Goal: Task Accomplishment & Management: Manage account settings

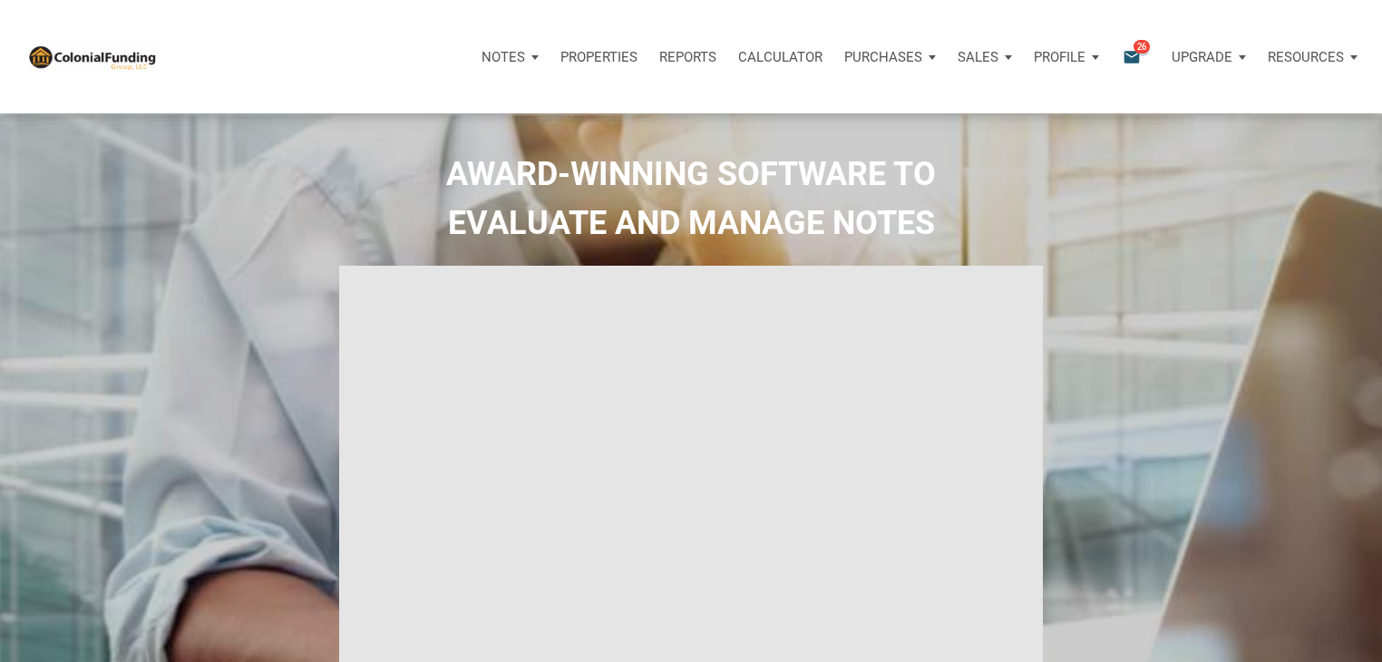
click at [1143, 48] on span "26" at bounding box center [1141, 46] width 16 height 15
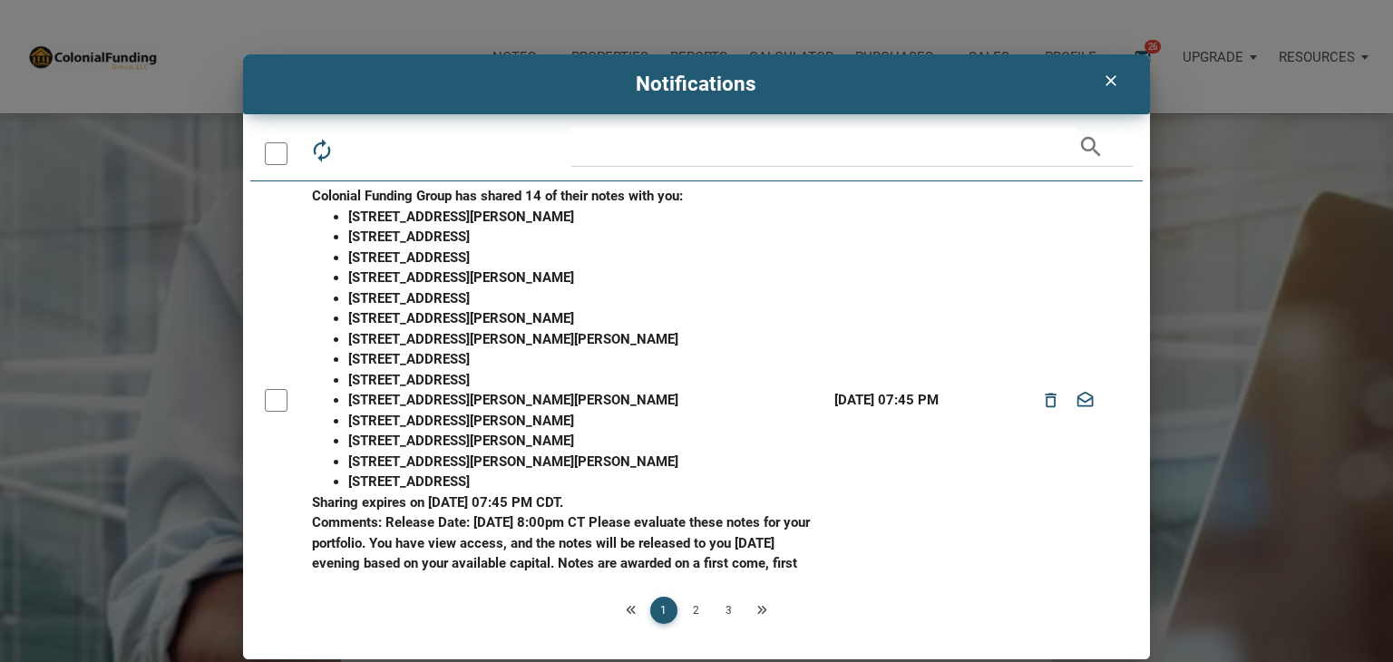
click at [272, 406] on div at bounding box center [276, 400] width 23 height 23
click at [285, 399] on div at bounding box center [276, 400] width 23 height 23
click at [549, 353] on li "9913 Catalina Drive, Indianapolis, IN, 46235" at bounding box center [585, 359] width 475 height 21
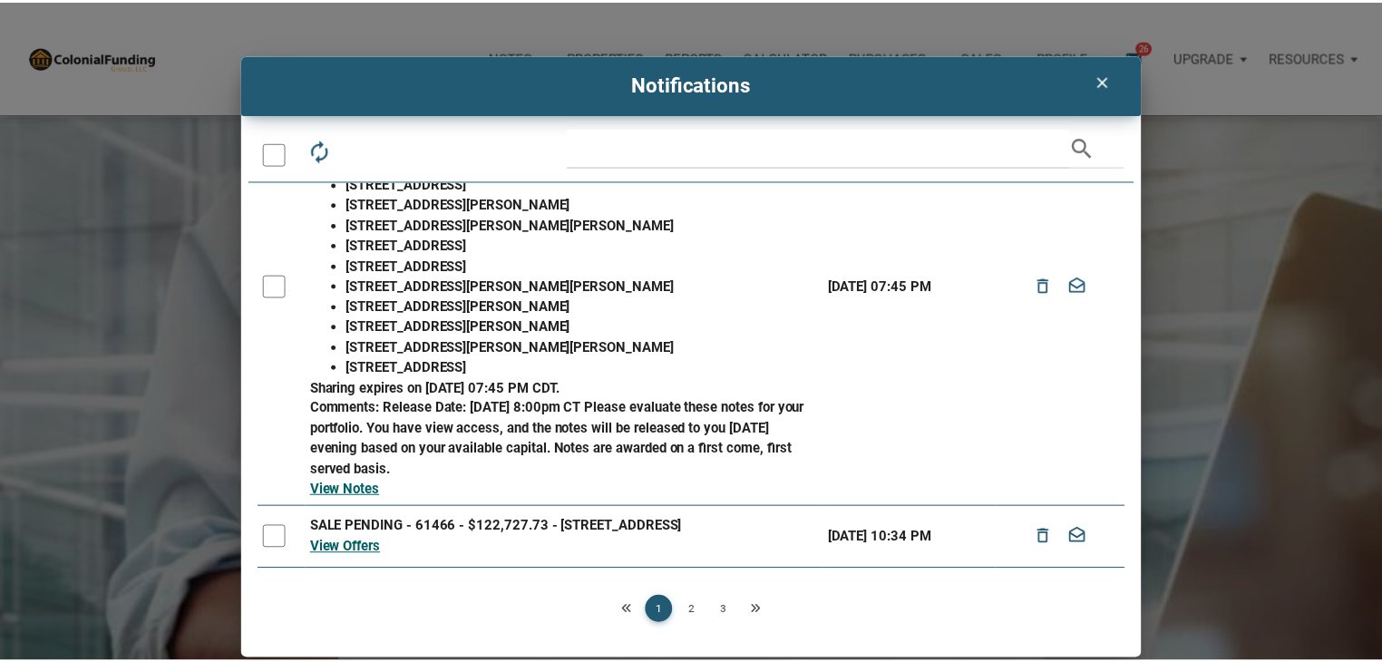
scroll to position [129, 0]
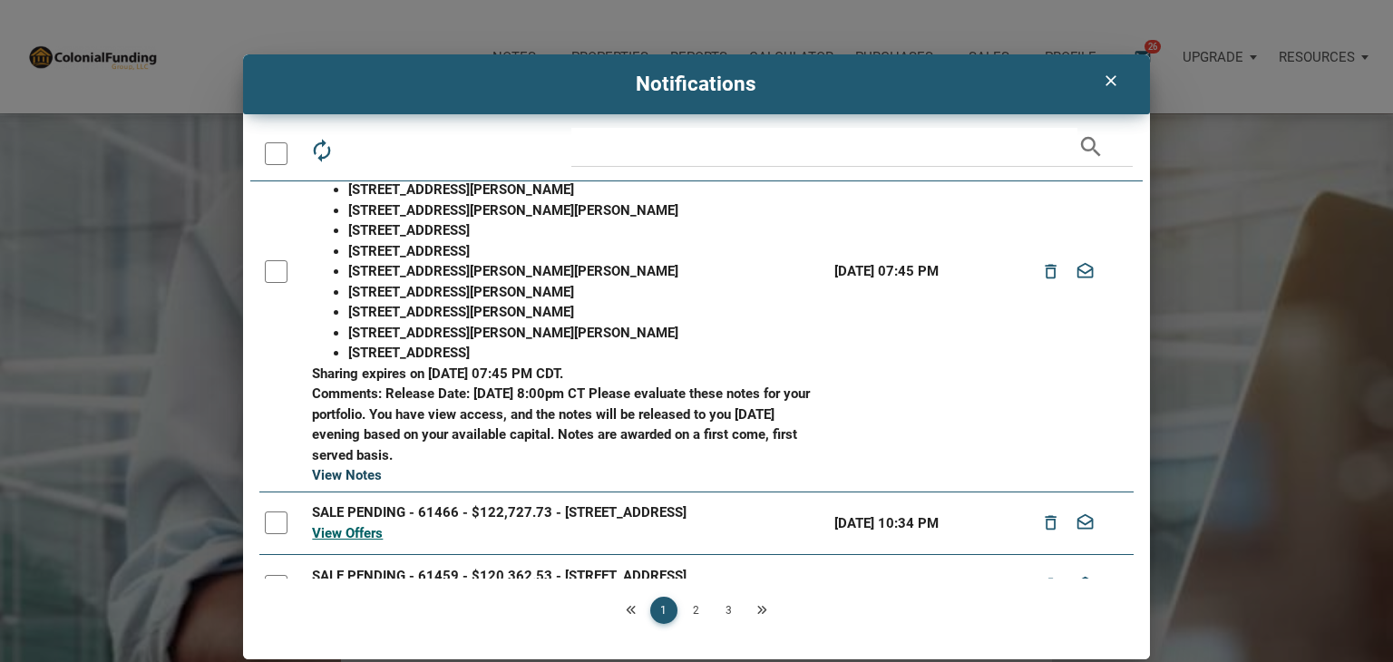
click at [353, 468] on link "View Notes" at bounding box center [347, 475] width 70 height 16
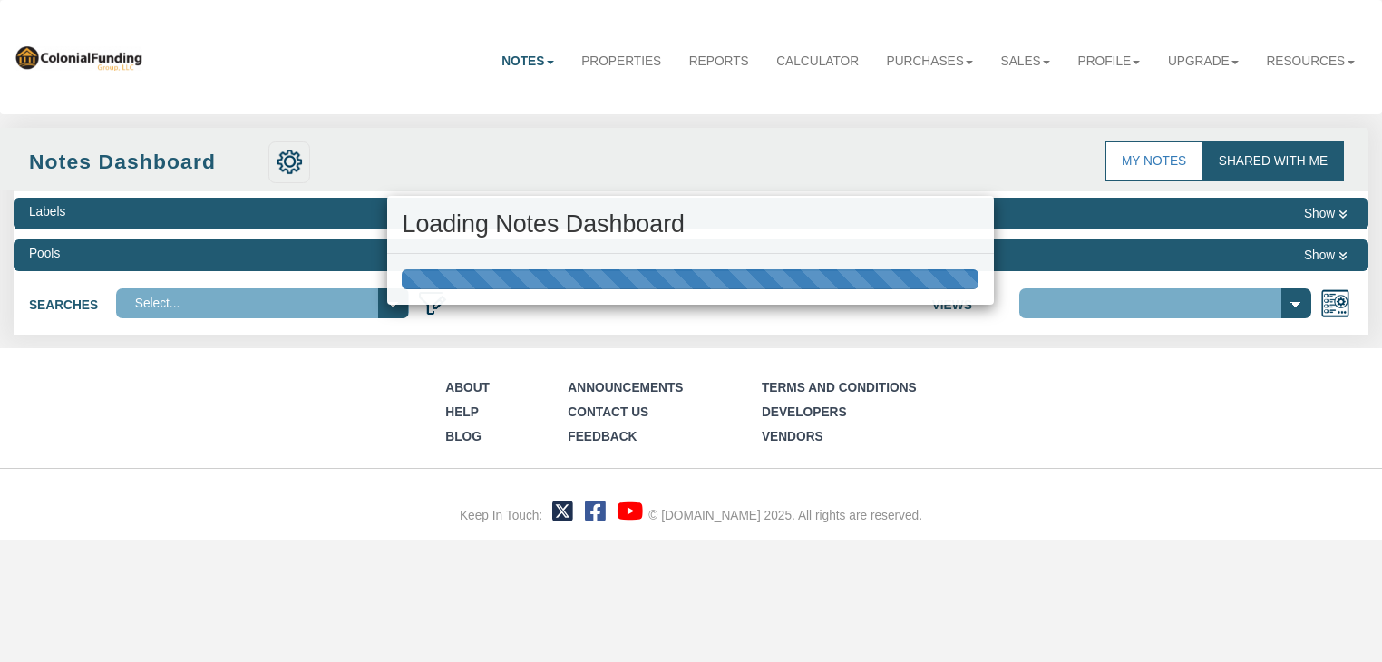
select select "316"
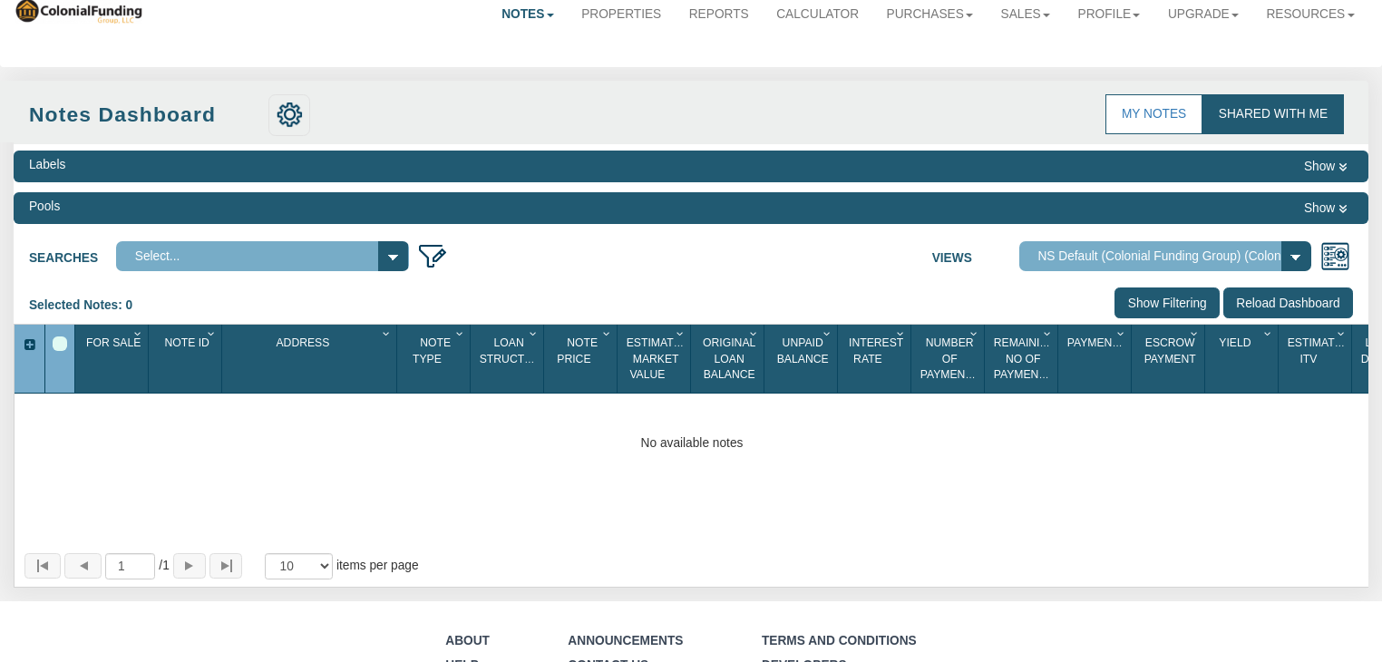
scroll to position [50, 0]
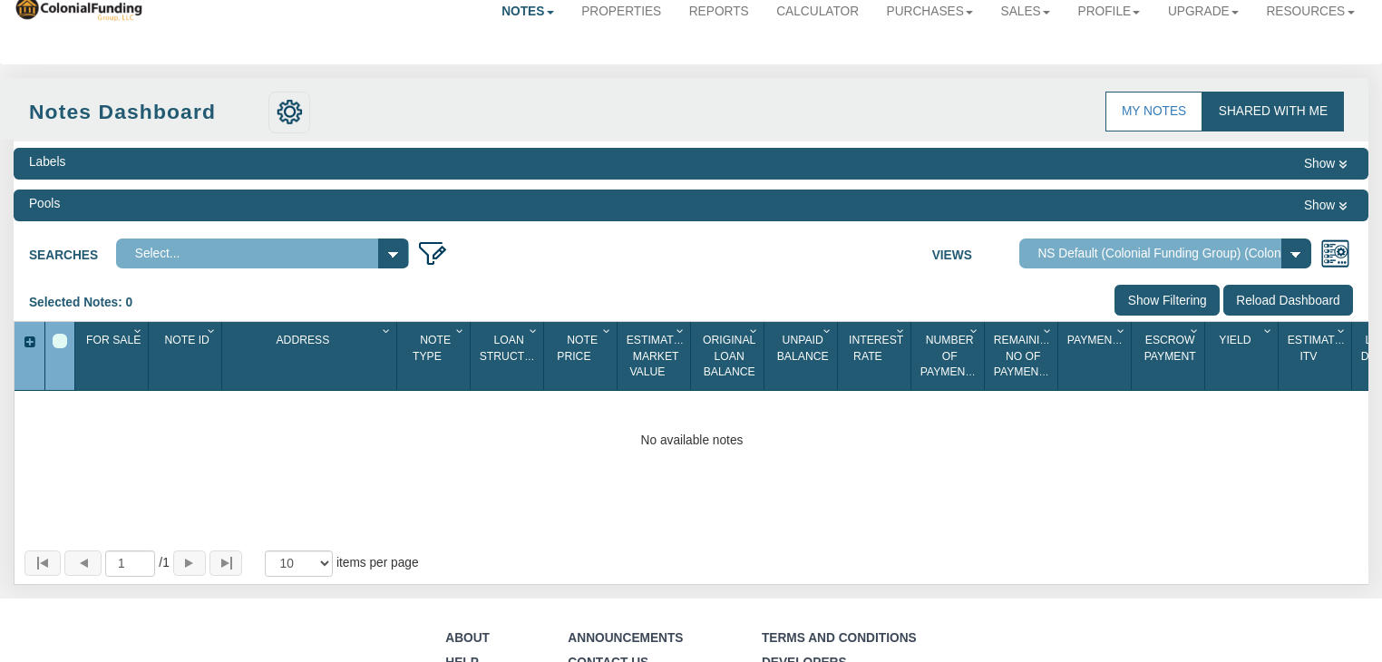
click at [607, 161] on div "Labels Show" at bounding box center [691, 164] width 1354 height 32
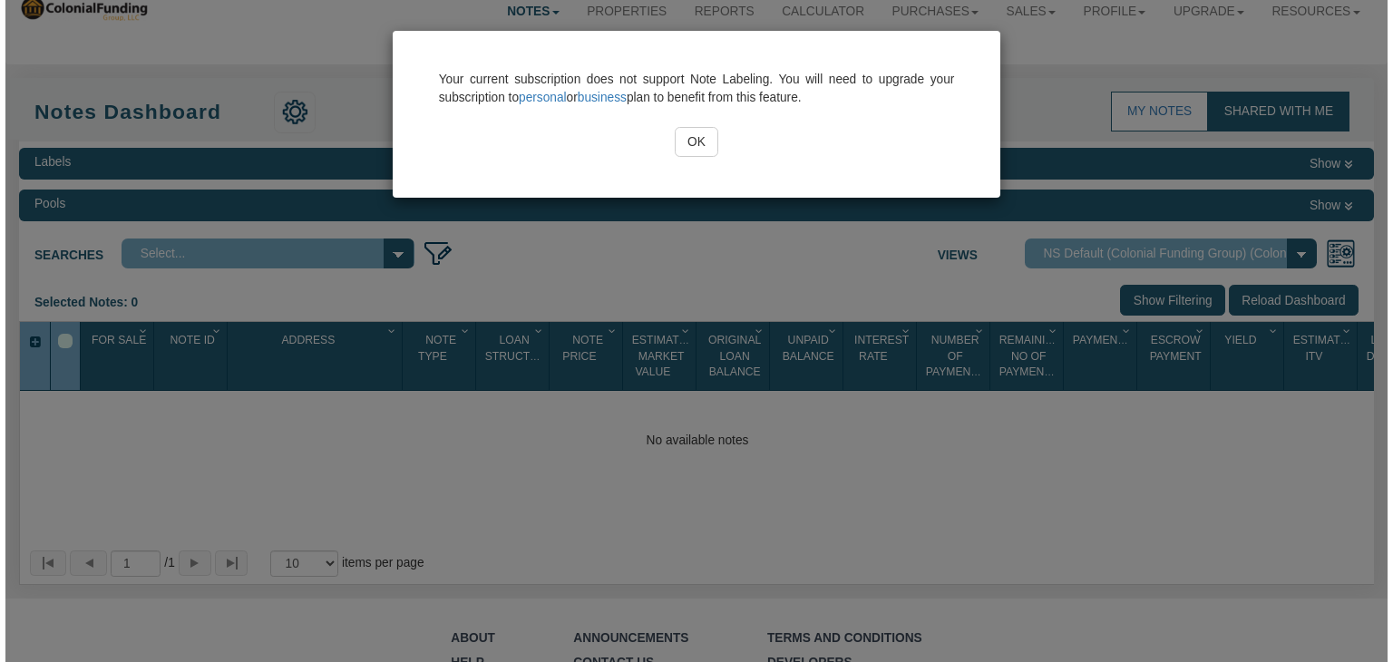
scroll to position [51, 0]
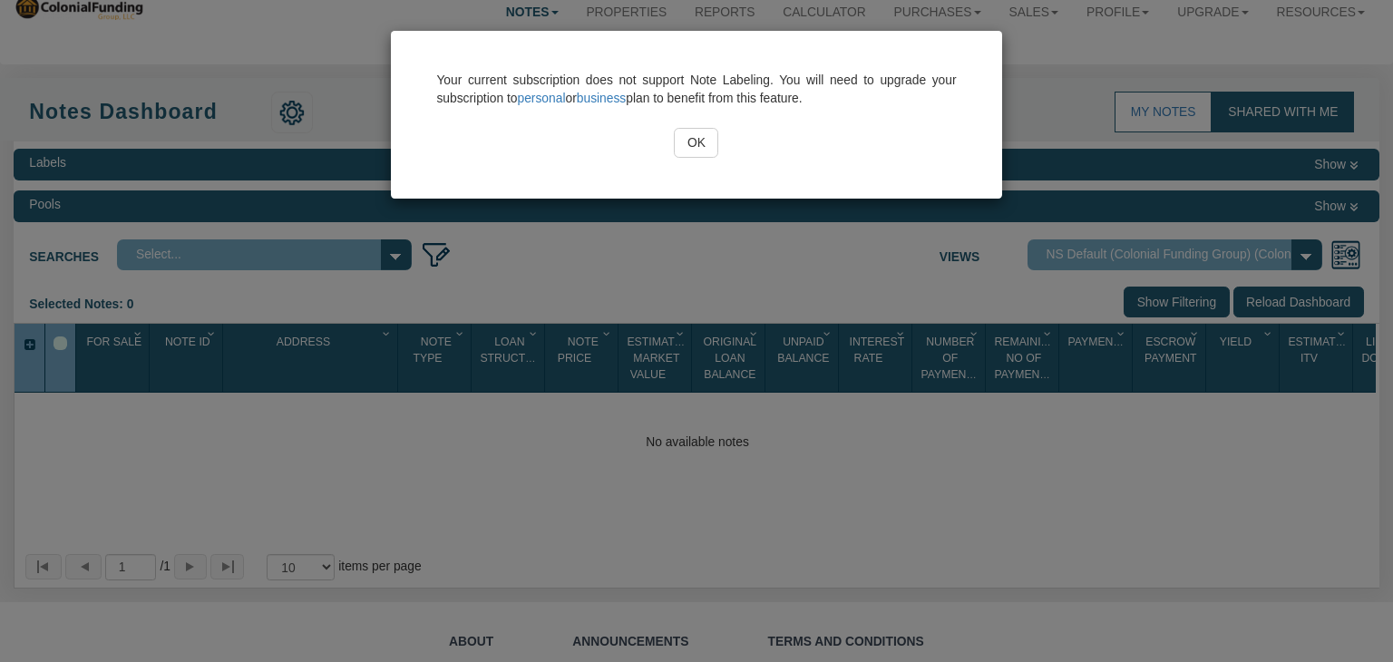
click at [700, 150] on input "OK" at bounding box center [696, 143] width 44 height 31
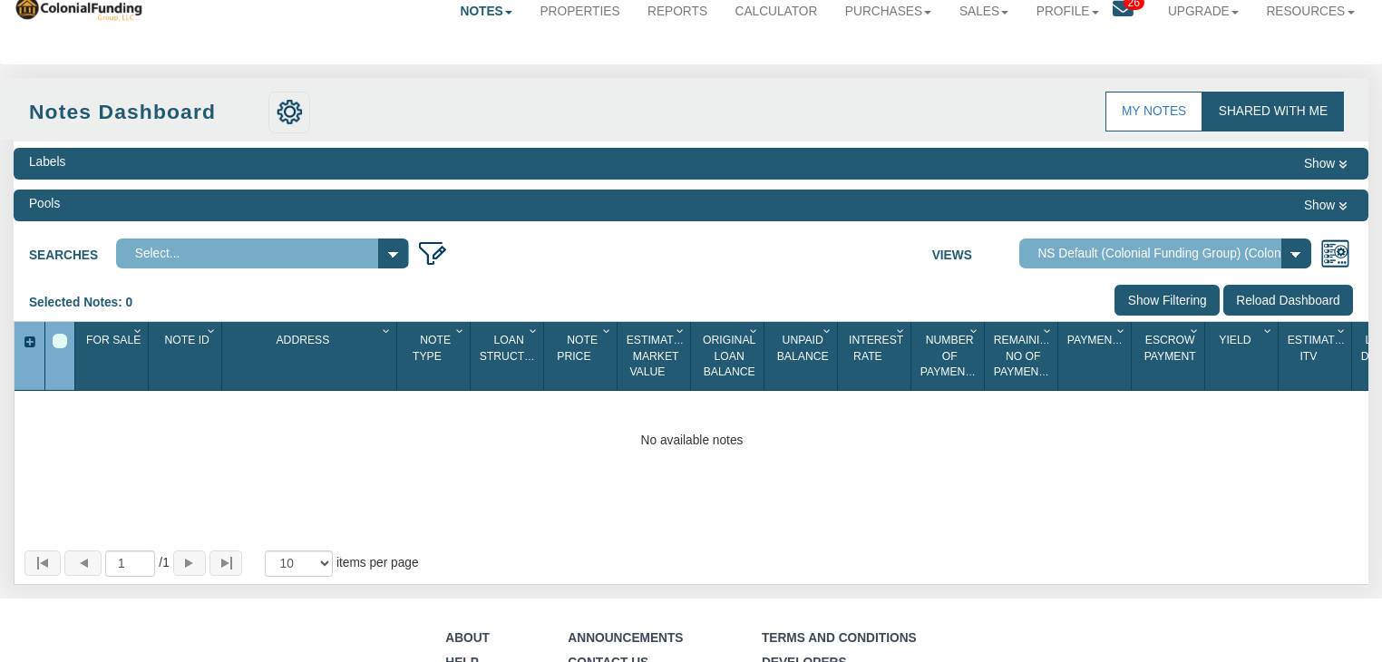
scroll to position [0, 0]
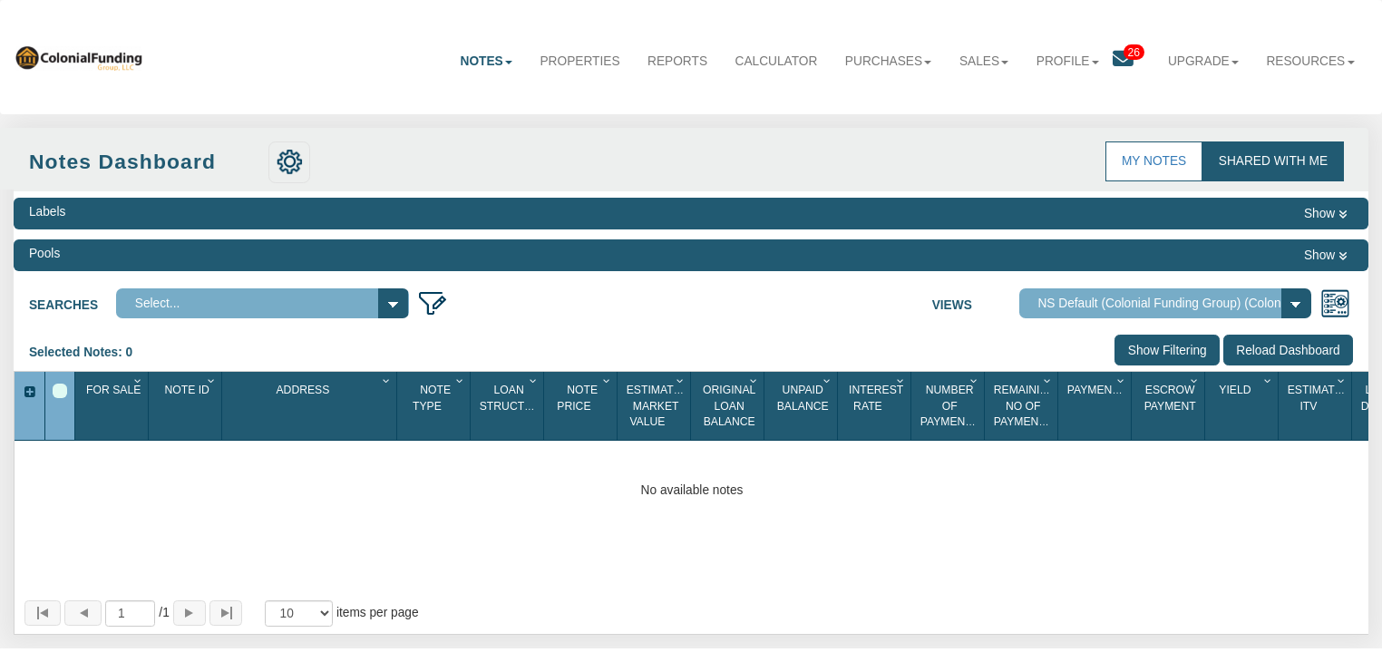
click at [33, 56] on img at bounding box center [79, 57] width 130 height 27
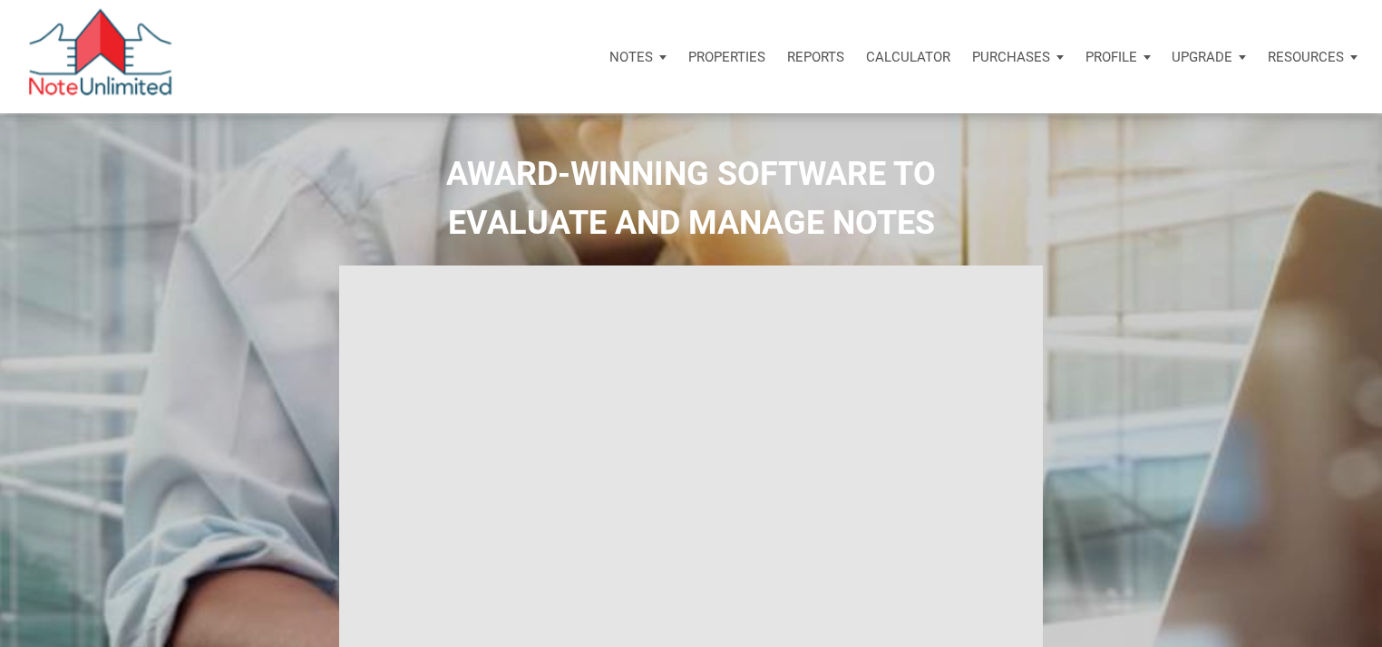
type input "Introduction to new features"
select select
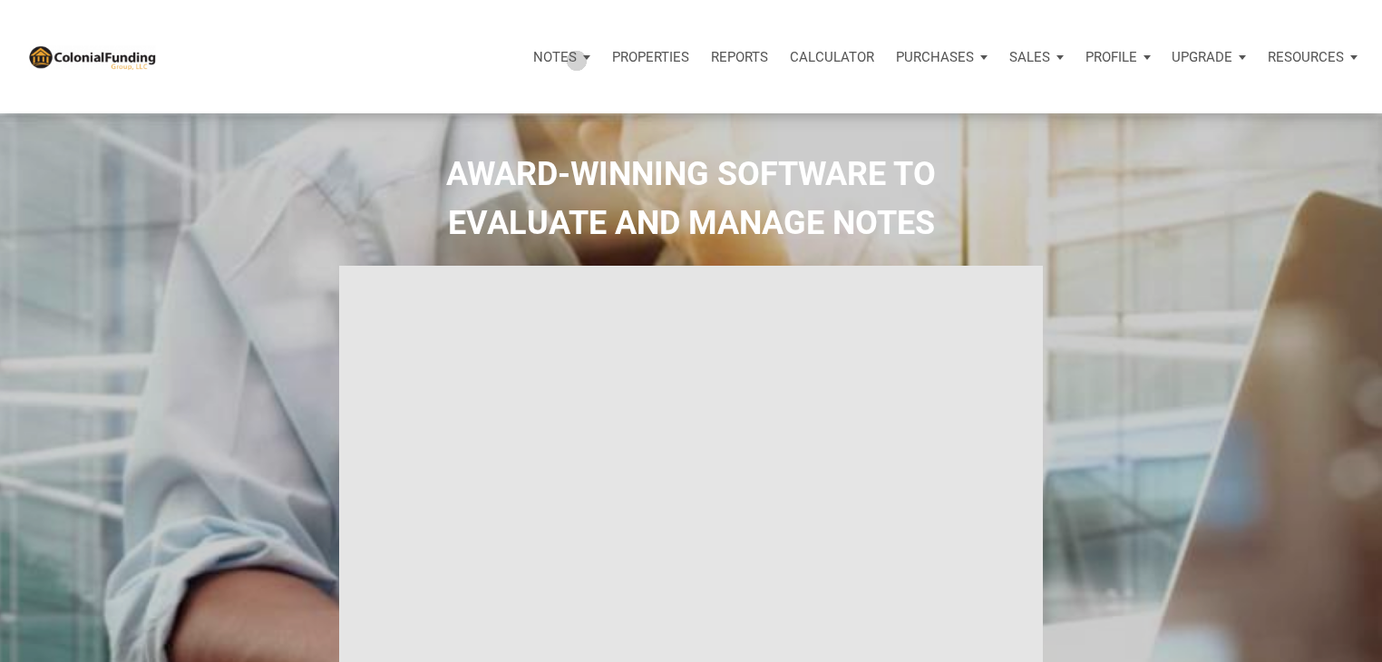
click at [578, 60] on div "Notes" at bounding box center [561, 57] width 79 height 54
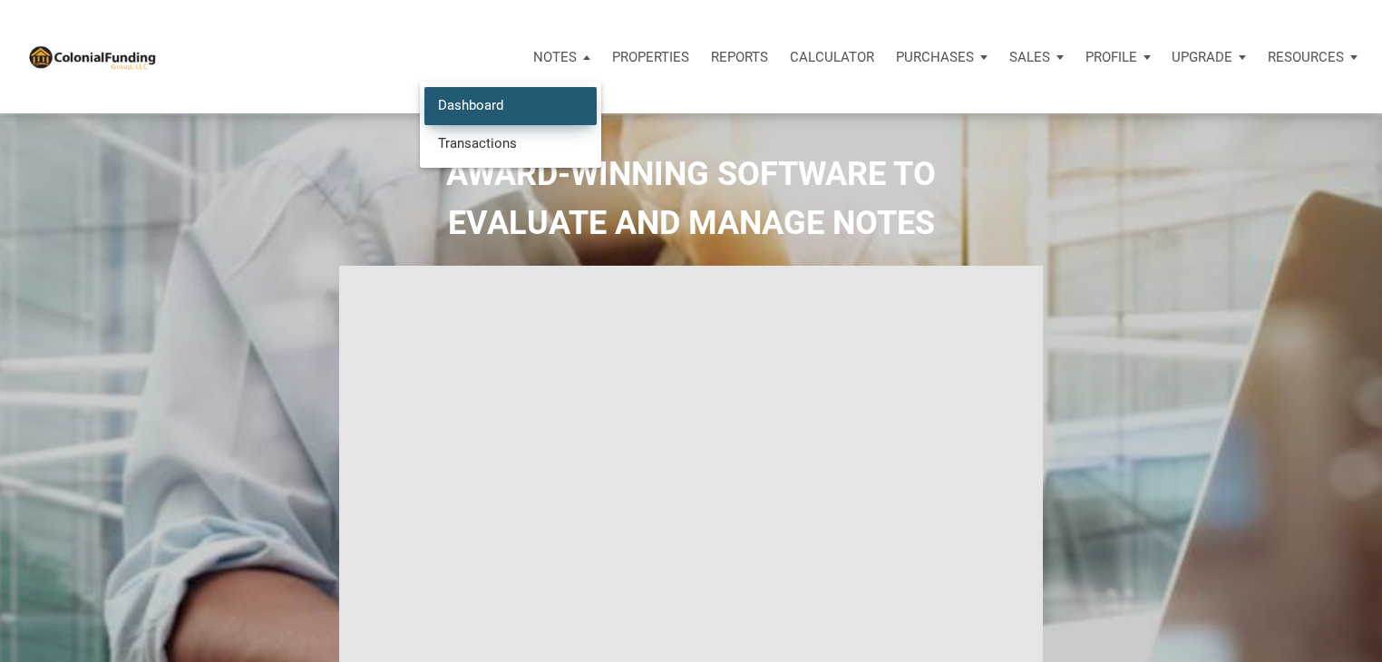
click at [549, 117] on link "Dashboard" at bounding box center [510, 105] width 172 height 37
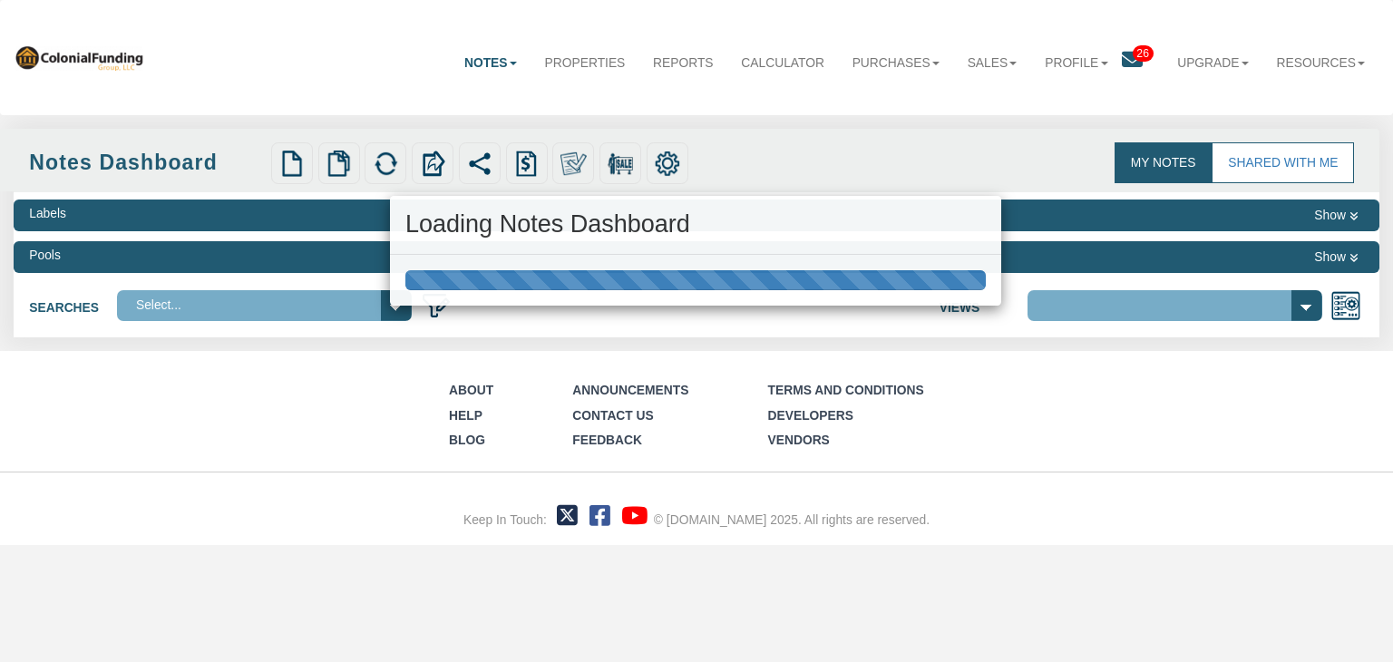
select select "316"
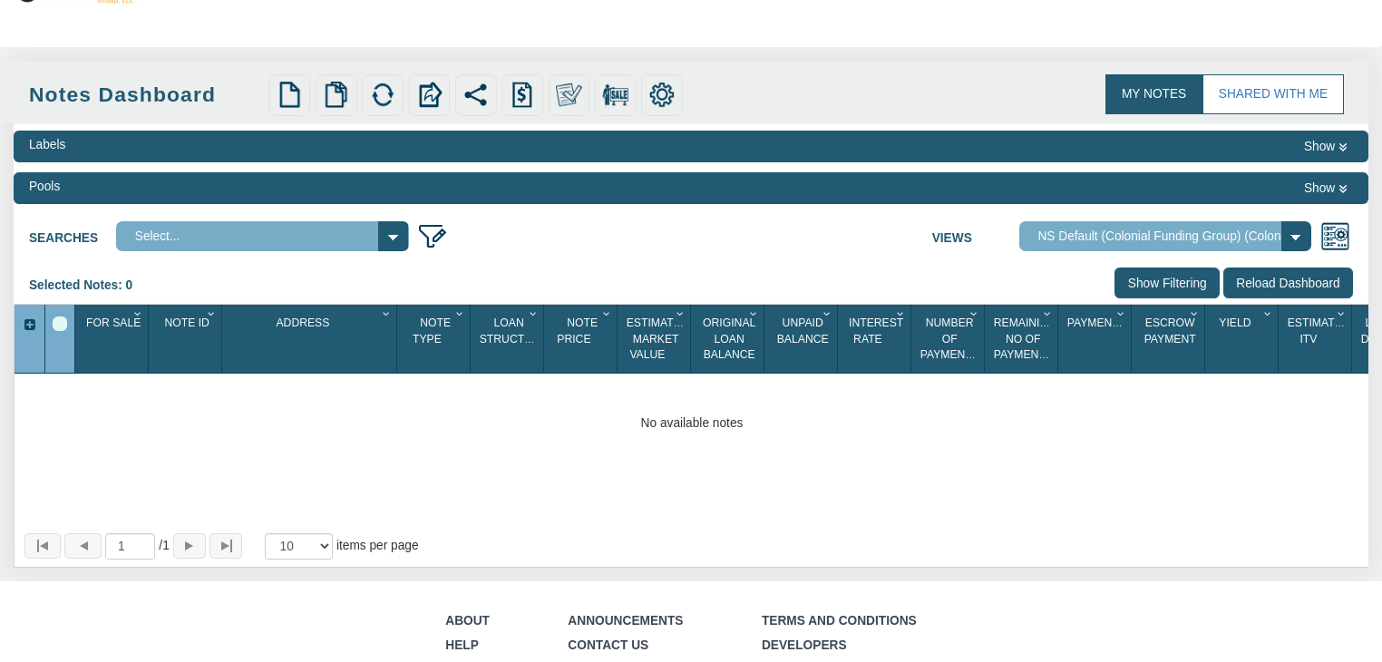
scroll to position [181, 0]
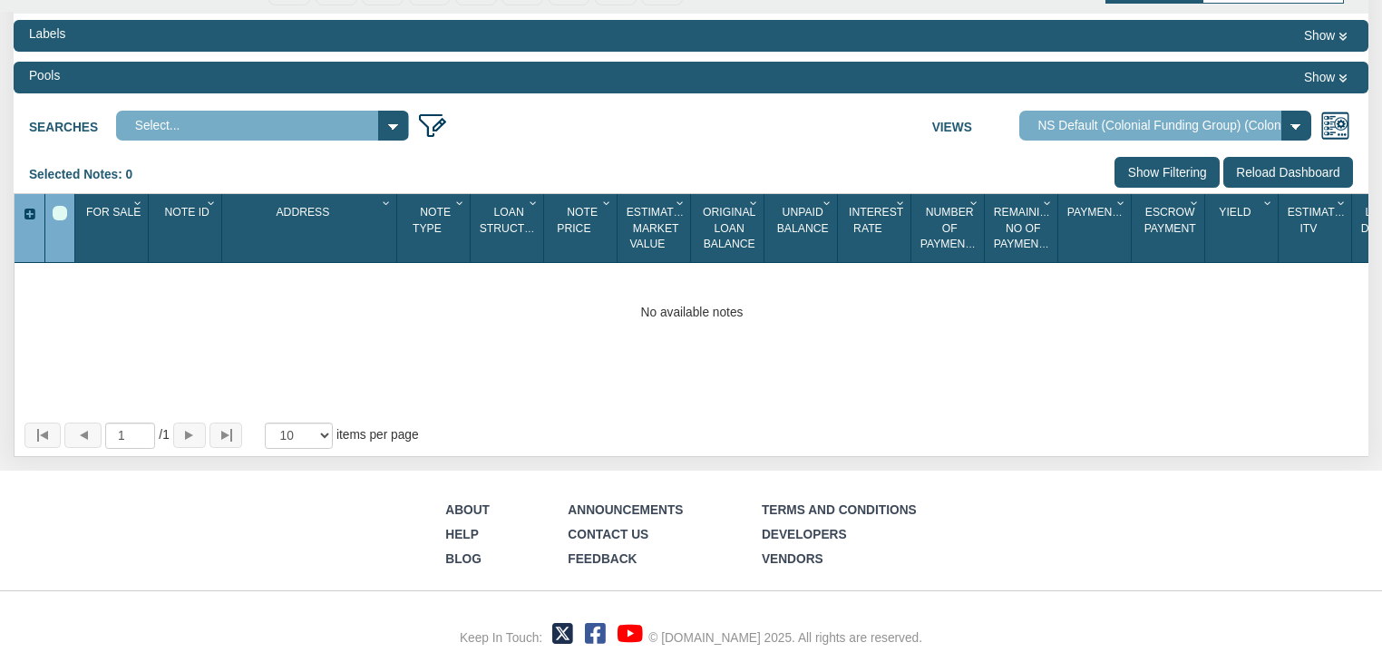
click at [394, 115] on select "Select..." at bounding box center [262, 126] width 292 height 31
click at [390, 117] on select "Select..." at bounding box center [262, 126] width 292 height 31
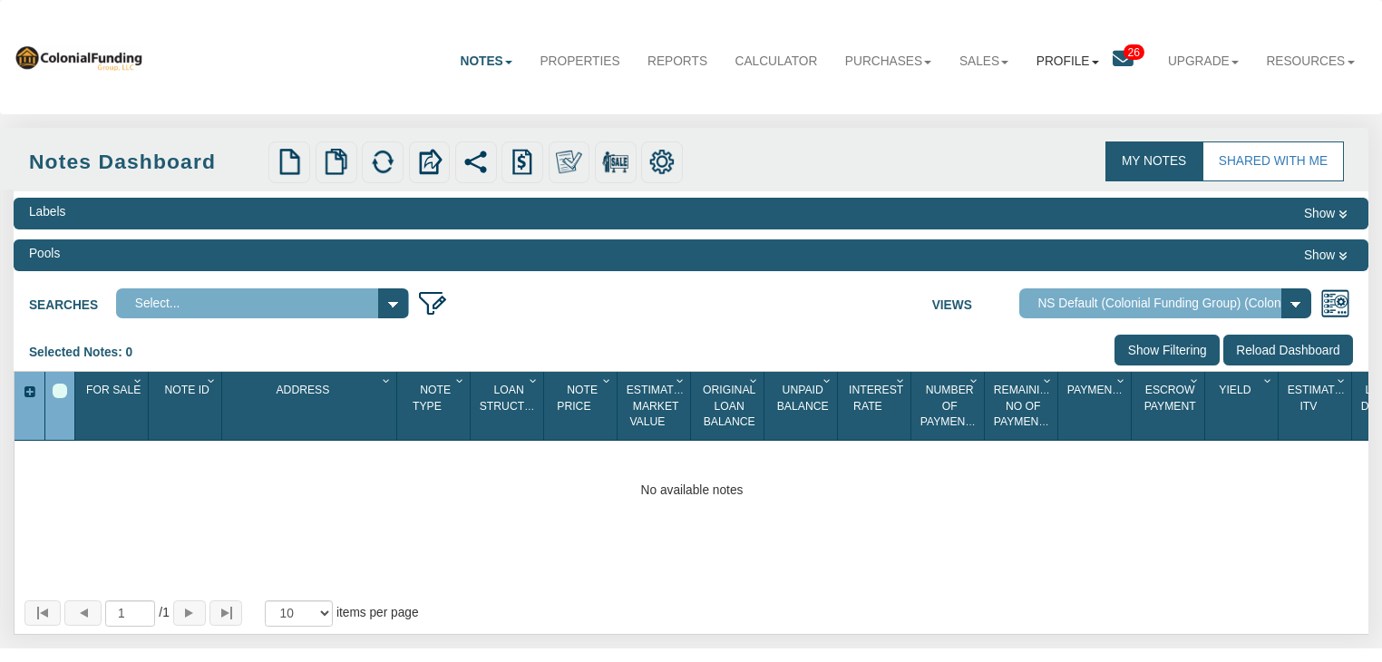
click at [1040, 70] on link "Profile" at bounding box center [1068, 61] width 90 height 45
click at [1052, 106] on link "Settings" at bounding box center [1073, 104] width 160 height 24
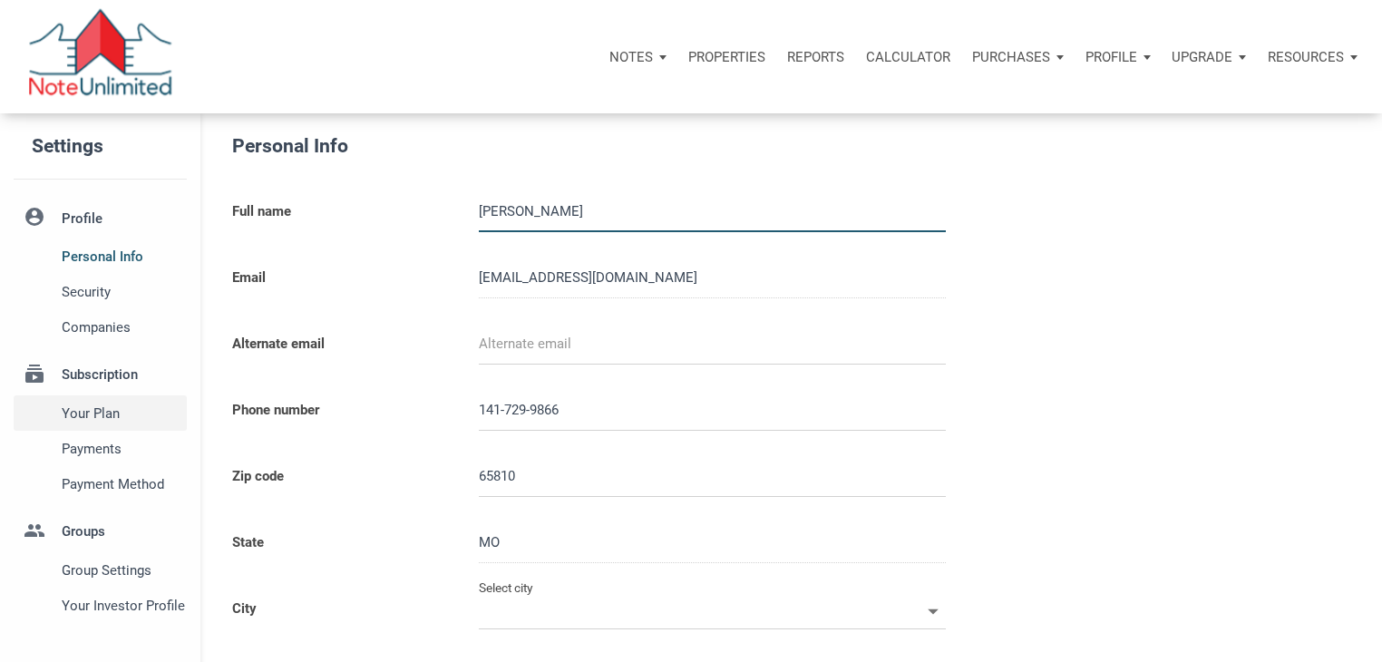
type input "[GEOGRAPHIC_DATA]"
select select
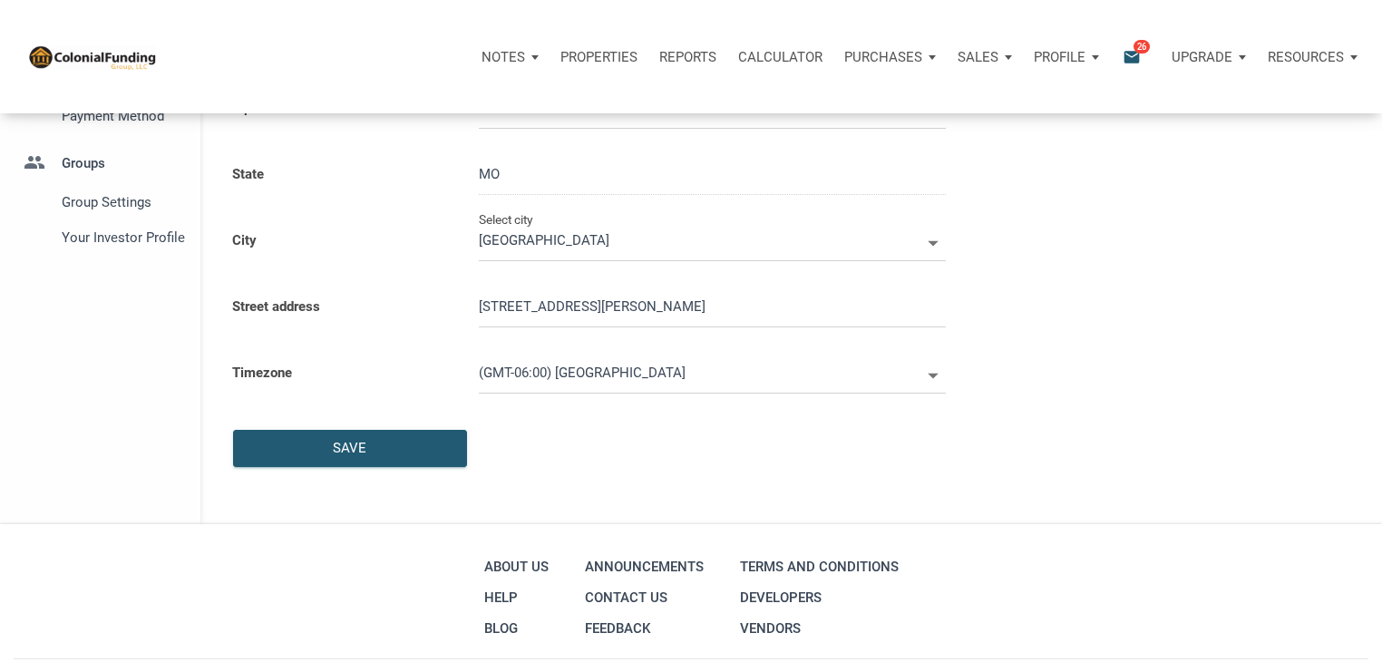
scroll to position [369, 0]
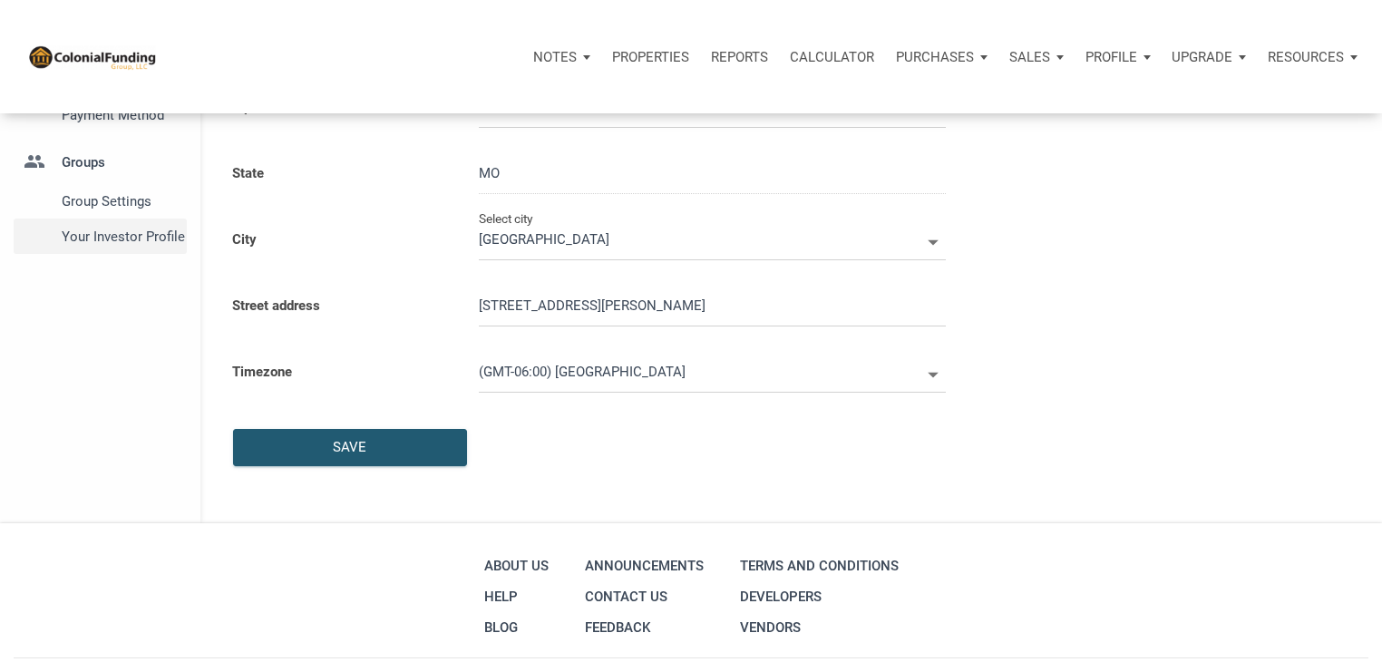
click at [103, 243] on span "Your Investor Profile" at bounding box center [121, 237] width 119 height 22
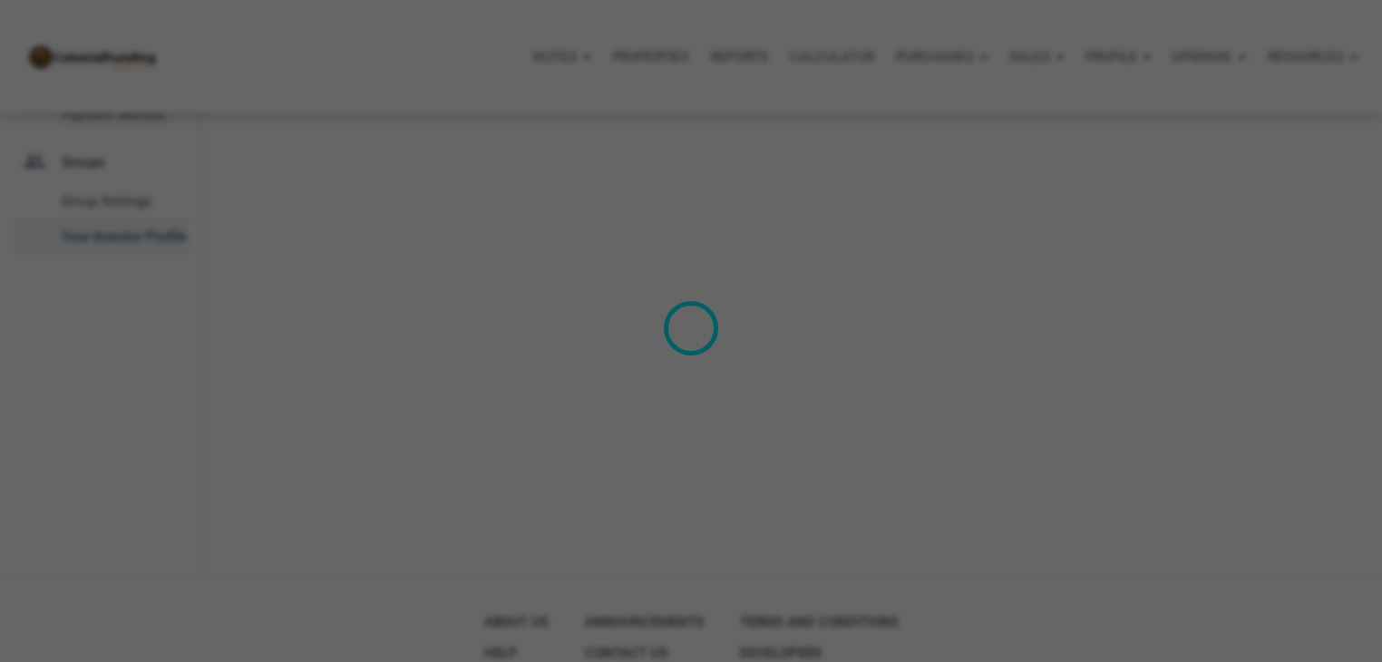
type input "Cash Flow - [DATE] Income"
select select
type input "$ 50,000"
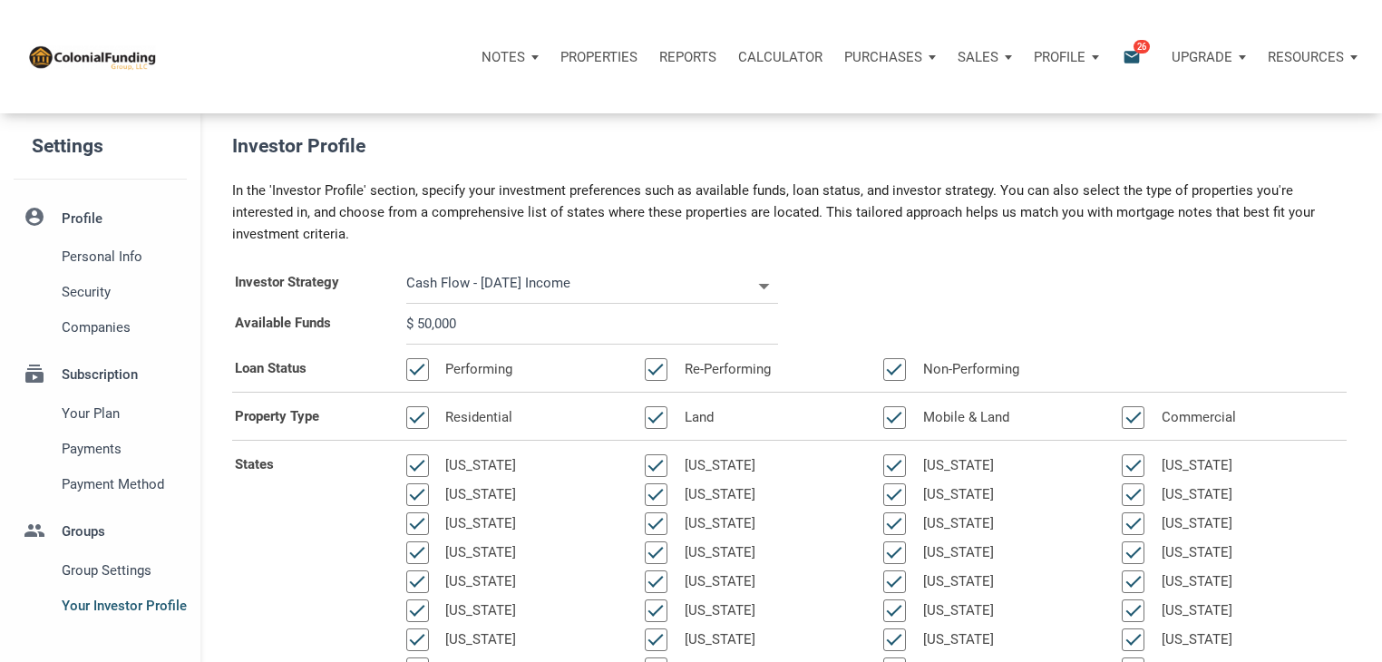
click at [693, 55] on p "Reports" at bounding box center [687, 57] width 57 height 16
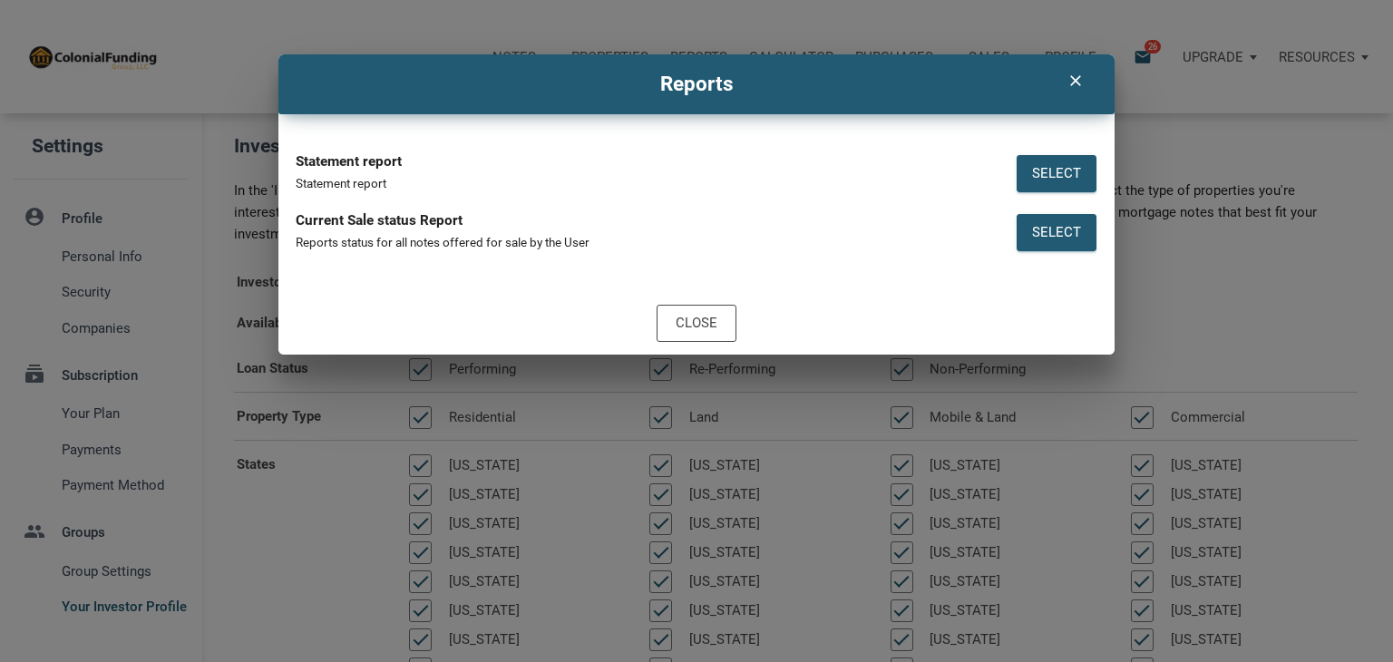
click at [1076, 85] on icon "clear" at bounding box center [1074, 81] width 22 height 18
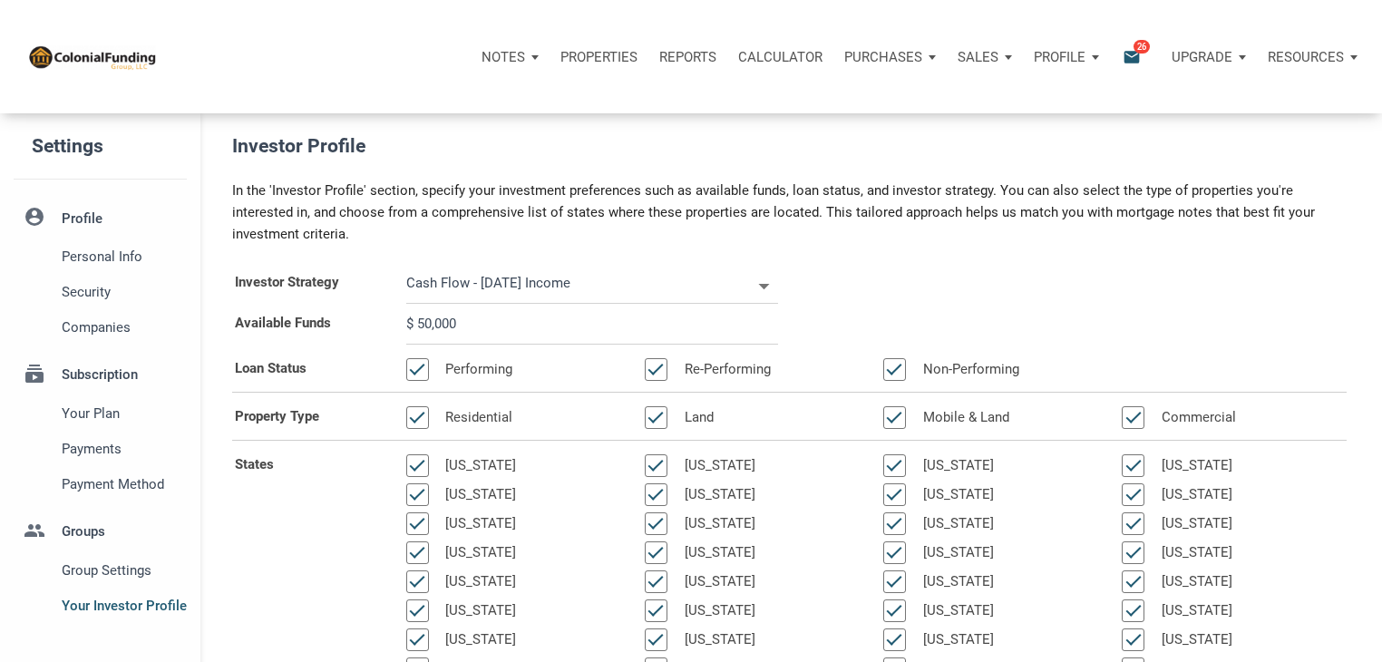
click at [574, 63] on p "Properties" at bounding box center [598, 57] width 77 height 16
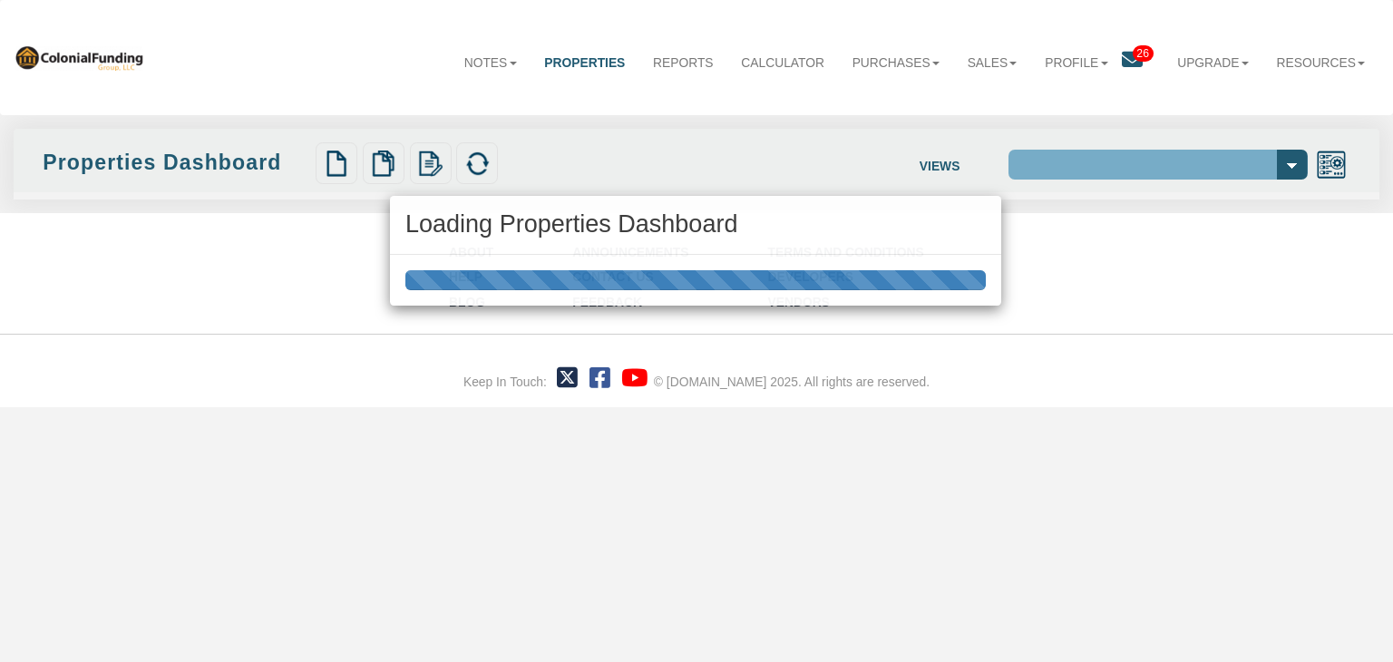
select select "138"
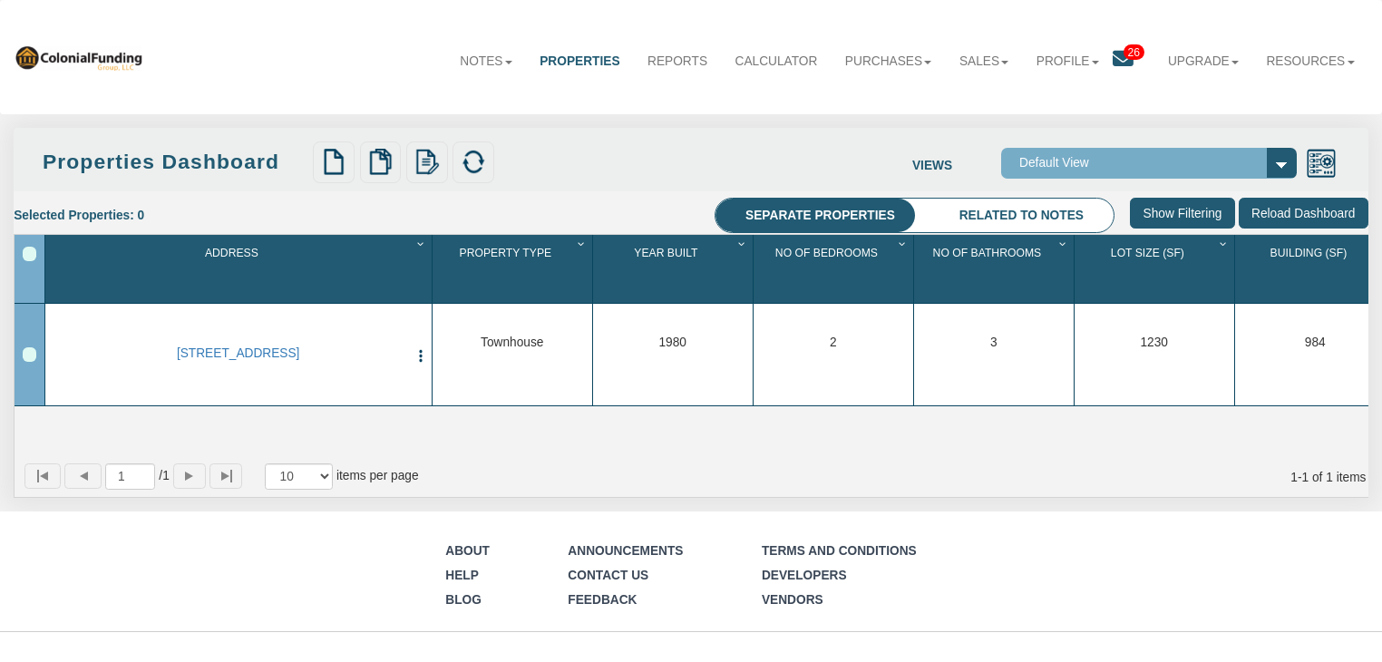
scroll to position [44, 0]
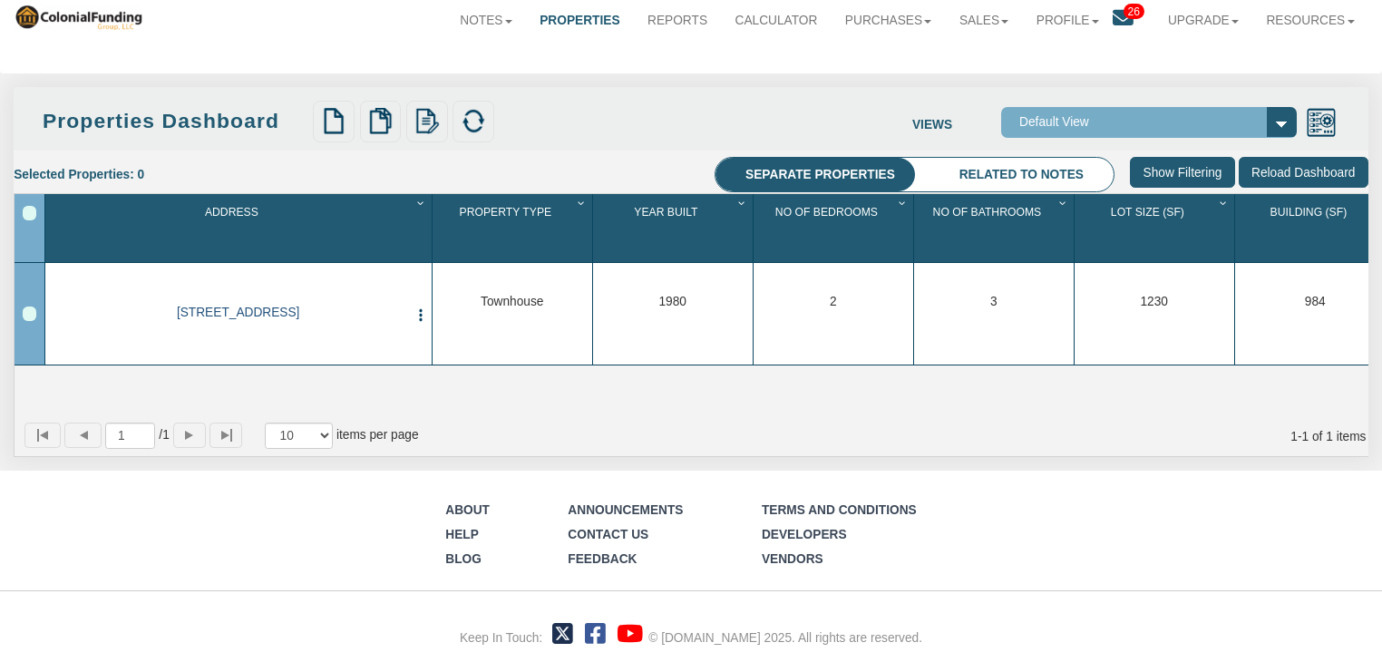
click at [332, 309] on link "[STREET_ADDRESS]" at bounding box center [238, 313] width 340 height 15
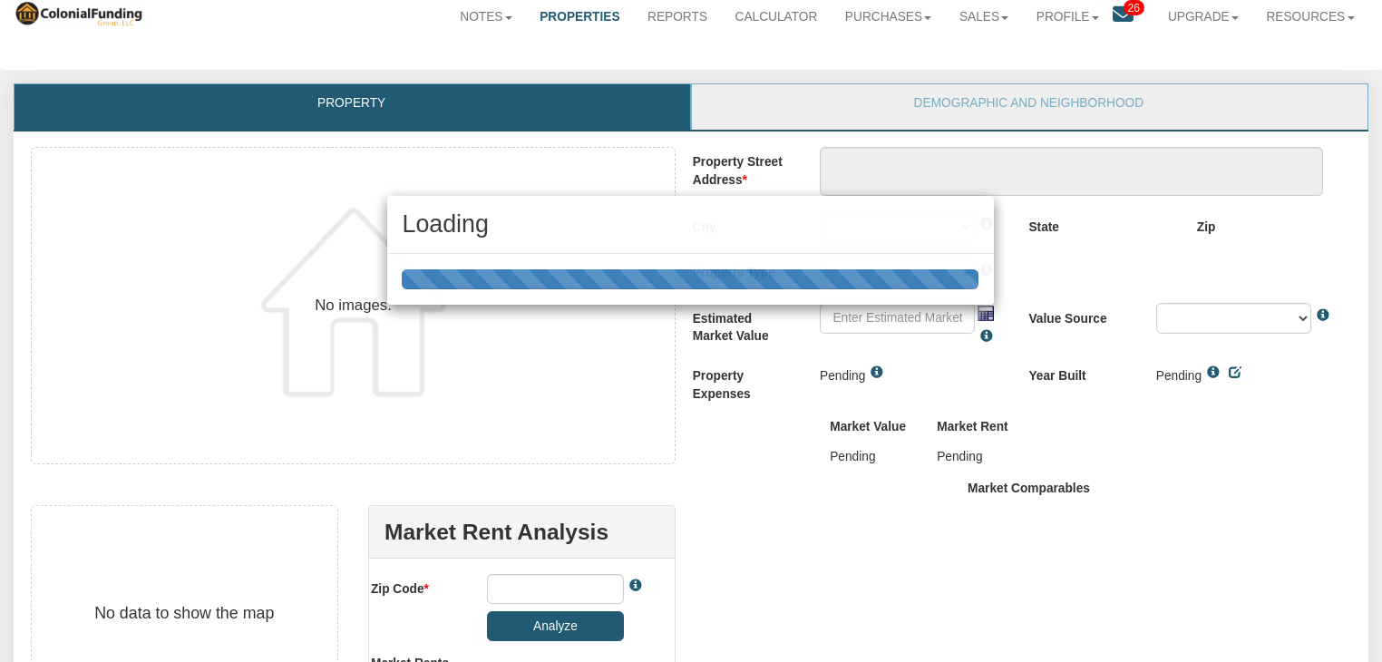
scroll to position [45, 0]
type textarea "[STREET_ADDRESS]"
type input "$580,000.00"
type input "21202"
select select "string:[GEOGRAPHIC_DATA]"
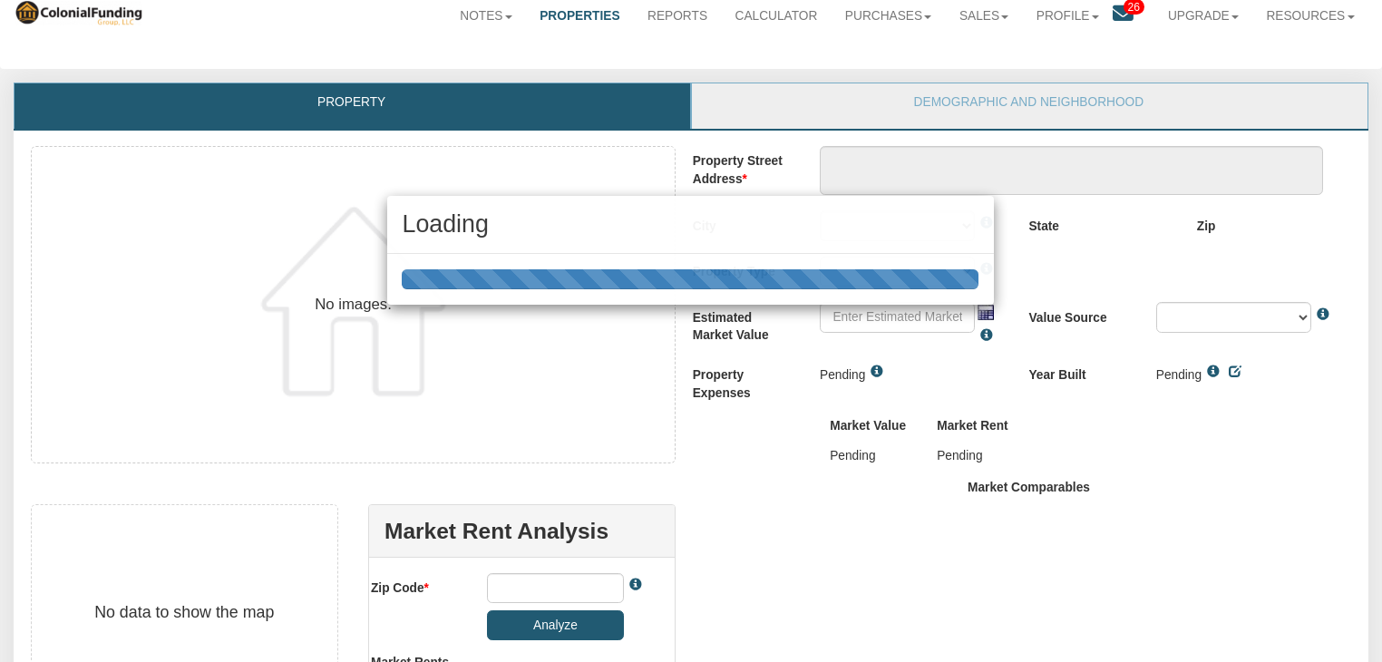
select select "string:TH"
select select "string:By seller"
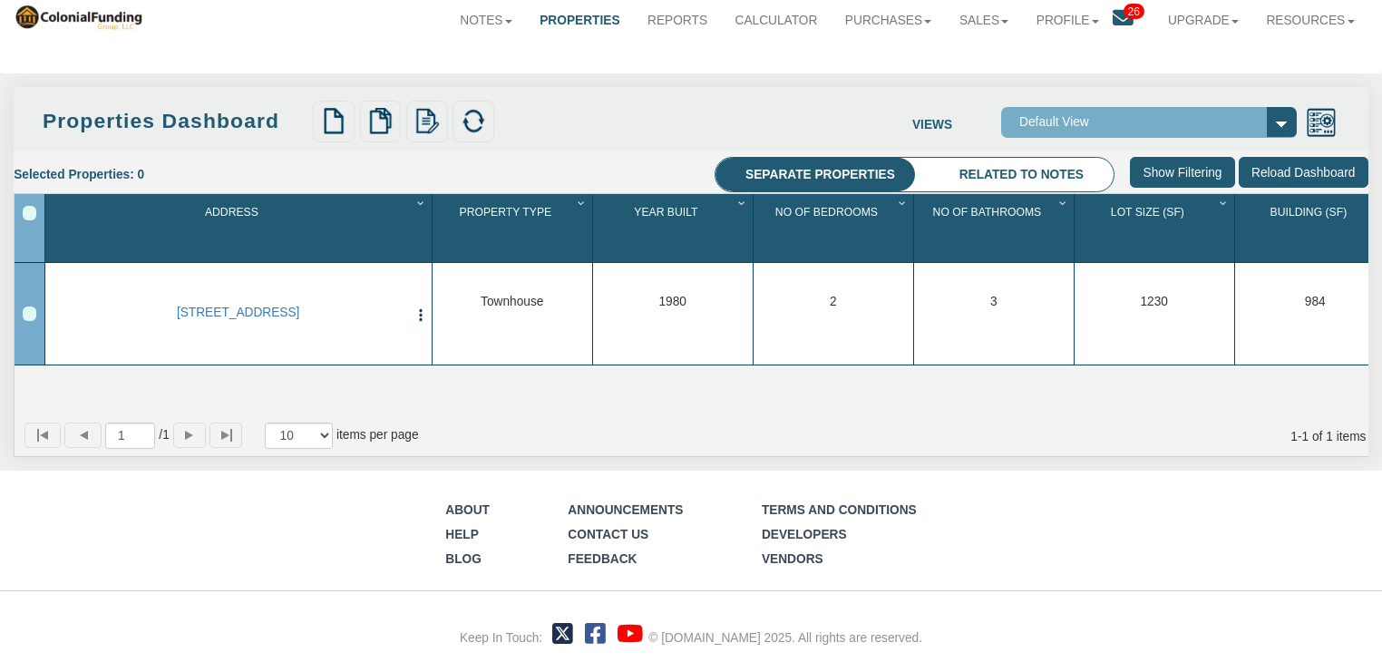
scroll to position [44, 0]
click at [976, 171] on li "Related to notes" at bounding box center [1020, 175] width 185 height 34
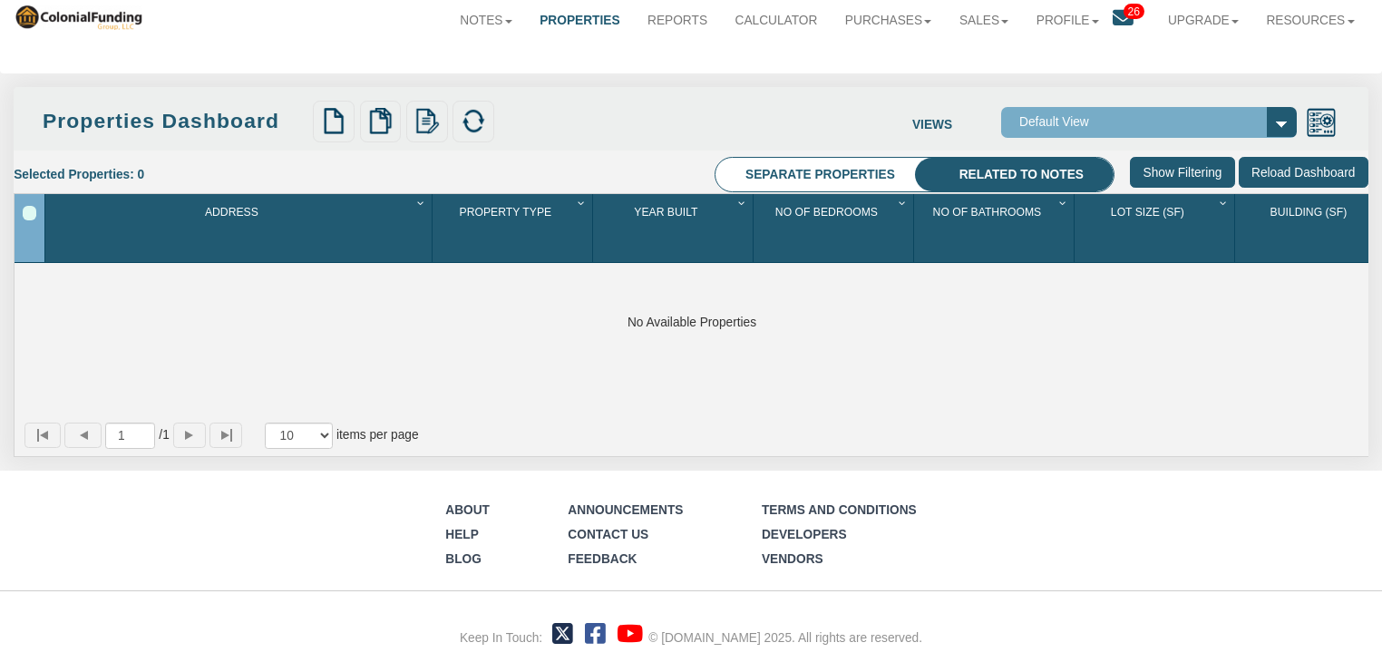
click at [811, 170] on li "Separate properties" at bounding box center [820, 175] width 210 height 34
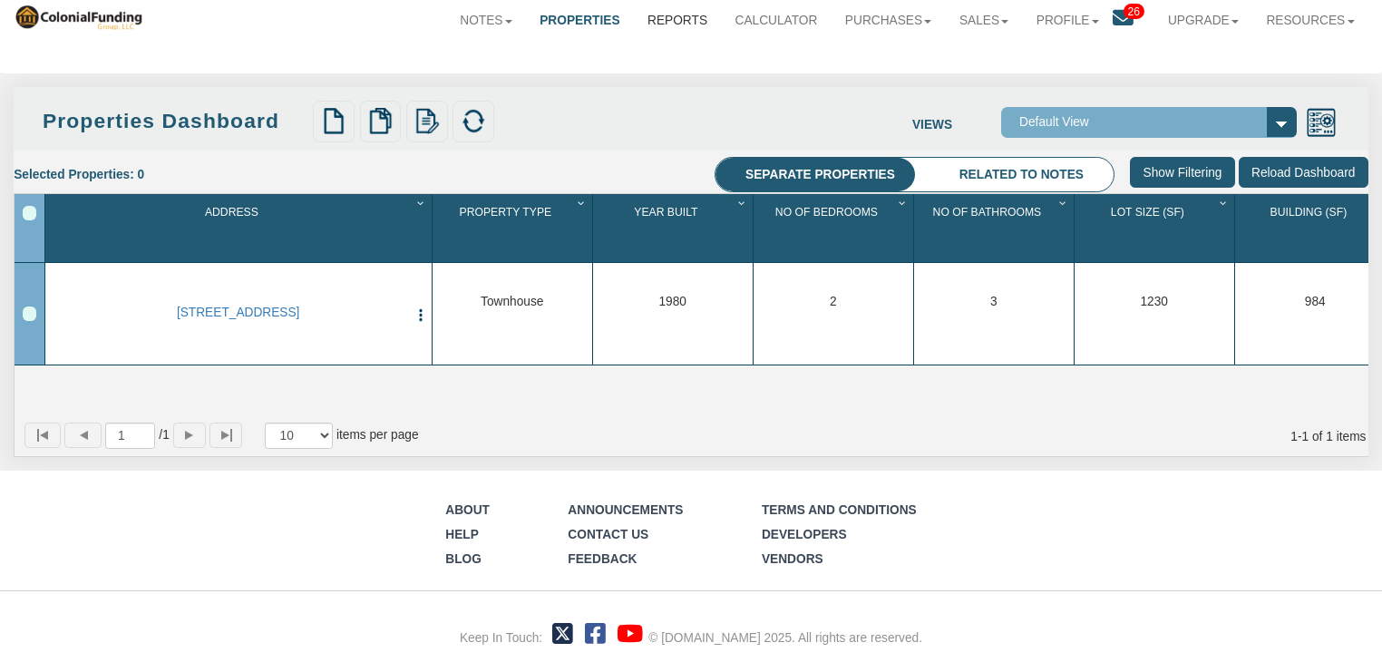
click at [665, 14] on link "Reports" at bounding box center [677, 20] width 87 height 45
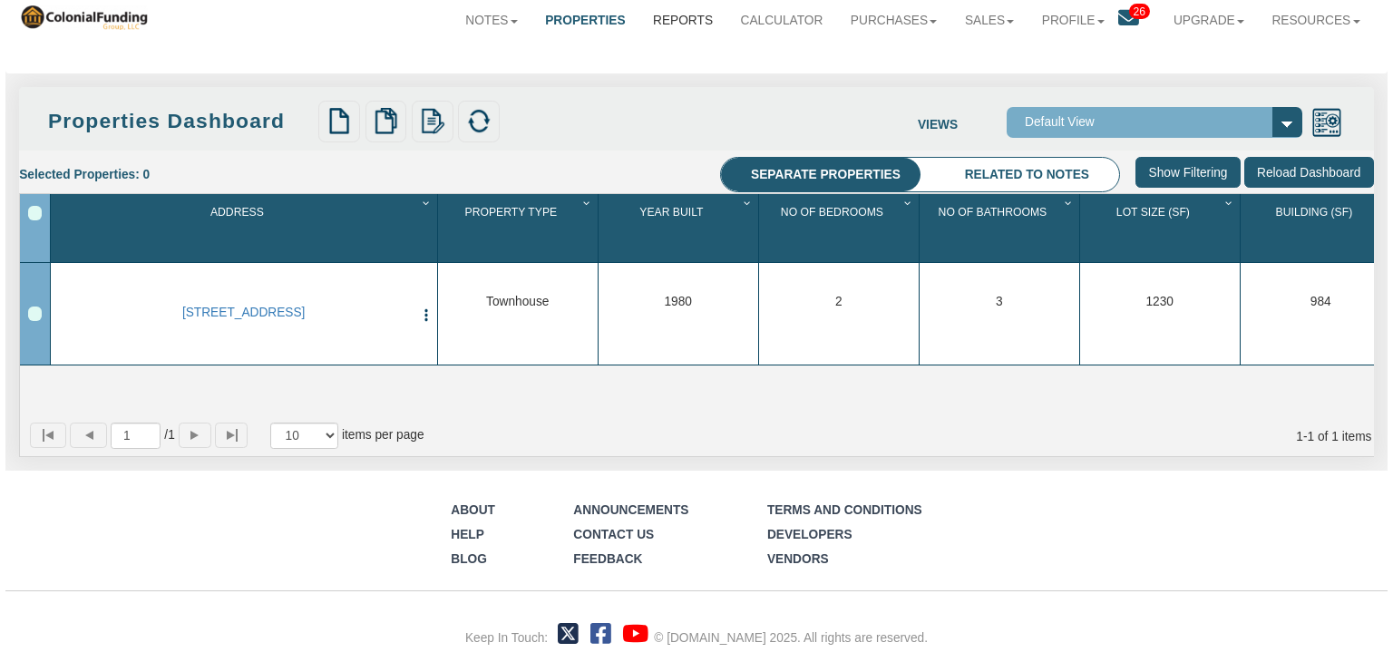
scroll to position [45, 0]
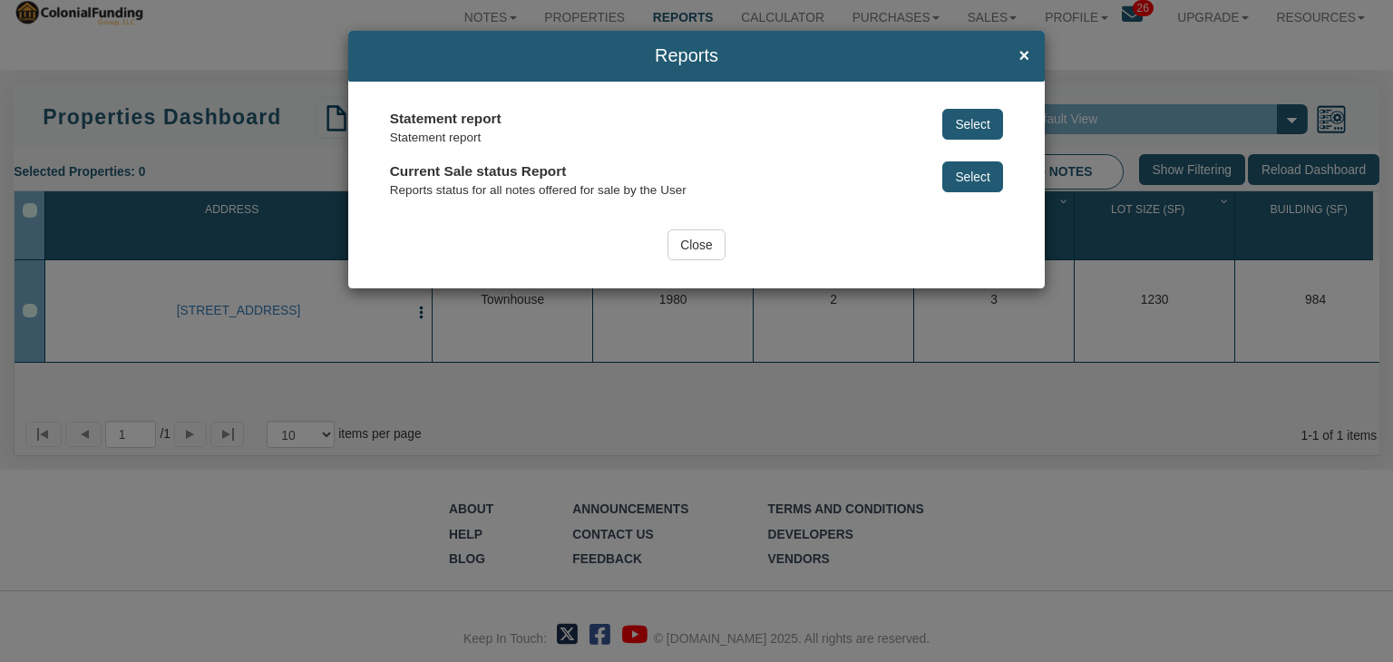
click at [1017, 48] on h4 "Reports ×" at bounding box center [696, 56] width 665 height 20
click at [1032, 53] on div "Reports ×" at bounding box center [696, 56] width 696 height 51
click at [1024, 51] on span "×" at bounding box center [1023, 56] width 11 height 20
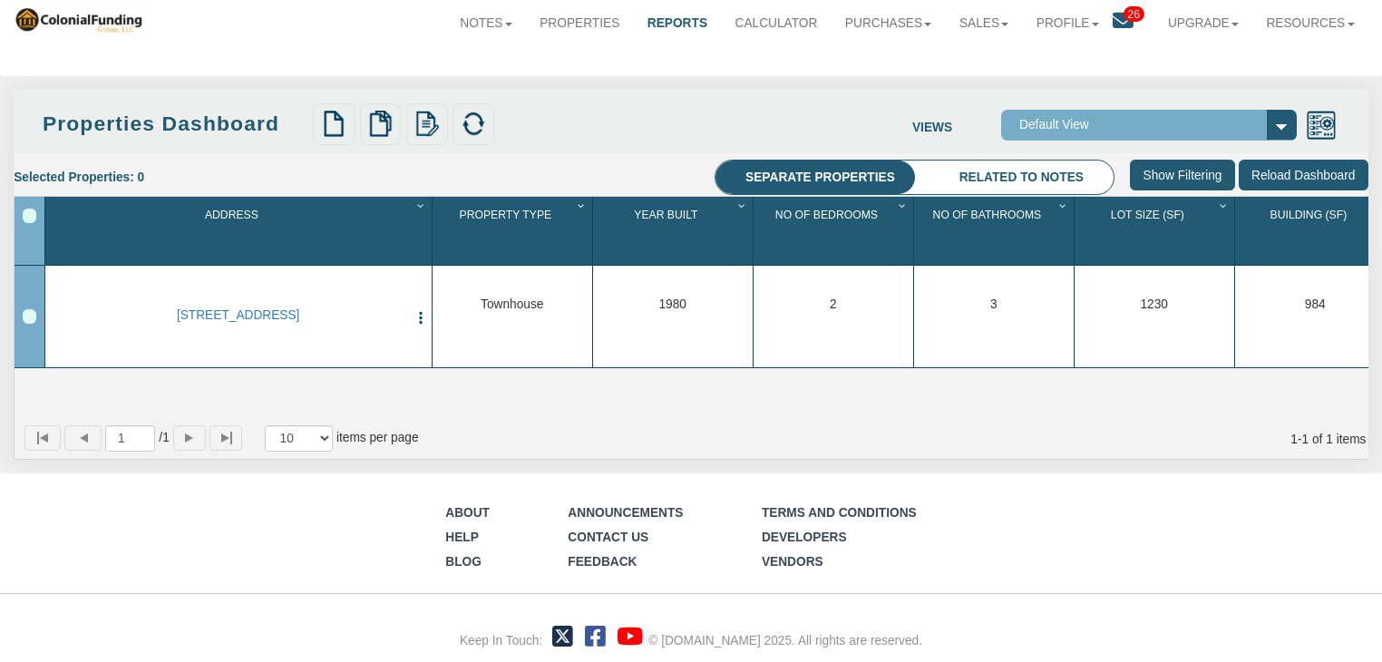
scroll to position [0, 0]
